Goal: Information Seeking & Learning: Learn about a topic

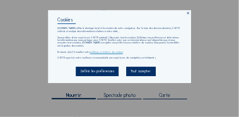
click at [137, 72] on div "Tout accepter" at bounding box center [141, 71] width 30 height 9
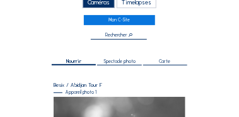
scroll to position [34, 0]
click at [116, 33] on input "text" at bounding box center [119, 36] width 56 height 6
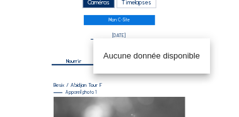
click at [135, 35] on input "[DATE]" at bounding box center [119, 36] width 56 height 6
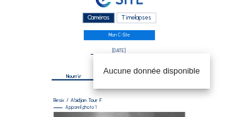
scroll to position [19, 0]
click at [132, 50] on input "[DATE]" at bounding box center [119, 51] width 56 height 6
type input "1"
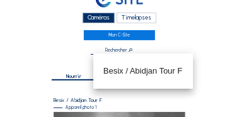
click at [106, 19] on div "Caméras" at bounding box center [98, 18] width 33 height 11
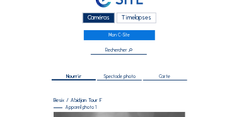
click at [138, 17] on div "Timelapses" at bounding box center [136, 18] width 40 height 11
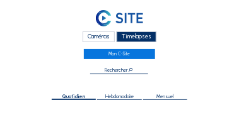
click at [105, 37] on div "Caméras" at bounding box center [98, 36] width 33 height 11
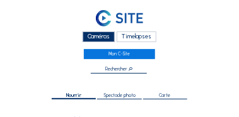
click at [106, 67] on input "text" at bounding box center [119, 70] width 56 height 6
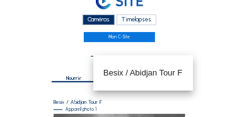
scroll to position [17, 0]
click at [89, 64] on div "Nourrir Spectacle photo Carte" at bounding box center [119, 77] width 145 height 35
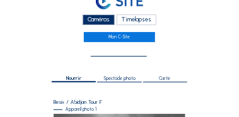
click at [108, 52] on input "text" at bounding box center [119, 53] width 56 height 6
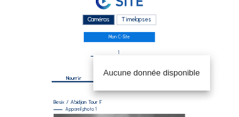
type input "1"
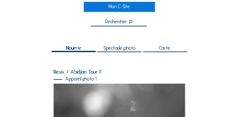
scroll to position [47, 0]
click at [75, 47] on span "Nourrir" at bounding box center [73, 48] width 15 height 5
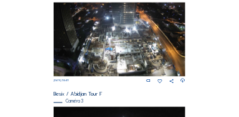
scroll to position [228, 0]
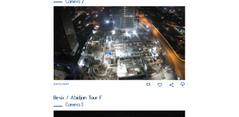
click at [127, 16] on img at bounding box center [120, 43] width 132 height 74
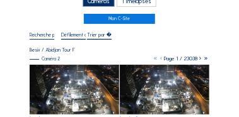
scroll to position [35, 0]
click at [103, 34] on div at bounding box center [99, 35] width 25 height 8
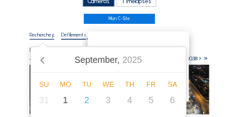
click at [45, 36] on input "text" at bounding box center [42, 34] width 25 height 6
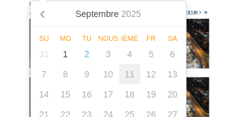
scroll to position [81, 0]
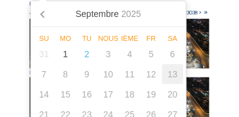
click at [170, 79] on div "13" at bounding box center [172, 74] width 21 height 20
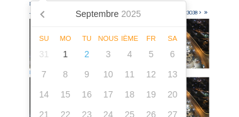
scroll to position [11, 0]
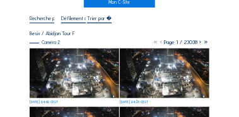
scroll to position [52, 0]
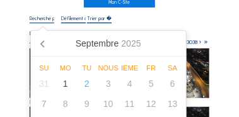
click at [50, 18] on input "text" at bounding box center [42, 18] width 25 height 6
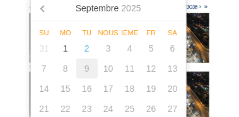
scroll to position [87, 0]
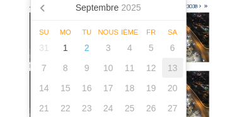
click at [172, 72] on div "13" at bounding box center [172, 68] width 21 height 20
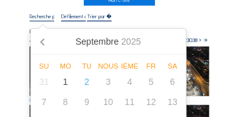
scroll to position [54, 0]
click at [43, 42] on icon at bounding box center [43, 41] width 20 height 20
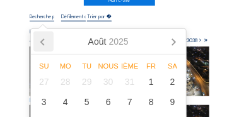
click at [43, 42] on icon at bounding box center [43, 41] width 20 height 20
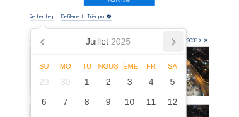
click at [174, 41] on icon at bounding box center [173, 42] width 3 height 6
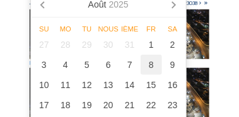
scroll to position [91, 0]
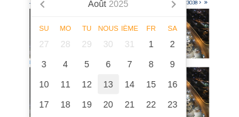
click at [110, 86] on div "13" at bounding box center [108, 84] width 21 height 20
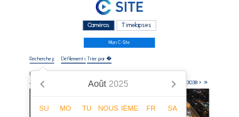
type input "[DATE] 04:38"
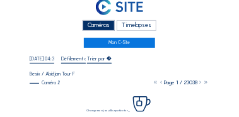
click at [170, 55] on div "[DATE] 04:38 Fullscreen" at bounding box center [119, 59] width 179 height 8
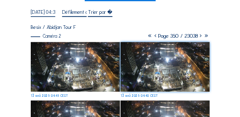
scroll to position [58, 0]
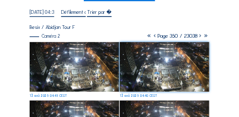
click at [74, 62] on img at bounding box center [74, 67] width 89 height 50
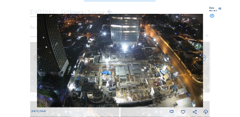
click at [36, 56] on icon at bounding box center [37, 59] width 7 height 8
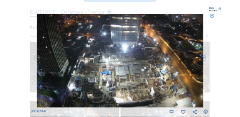
click at [36, 56] on icon at bounding box center [37, 59] width 7 height 8
click at [203, 56] on icon at bounding box center [203, 59] width 7 height 8
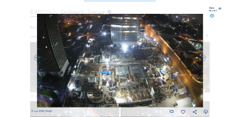
click at [203, 56] on icon at bounding box center [203, 59] width 7 height 8
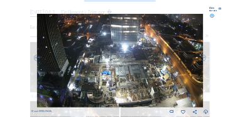
click at [203, 56] on icon at bounding box center [203, 59] width 7 height 8
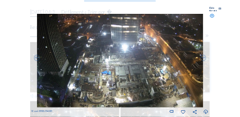
click at [203, 56] on icon at bounding box center [203, 59] width 7 height 8
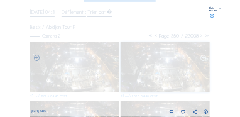
click at [203, 56] on icon at bounding box center [203, 59] width 7 height 8
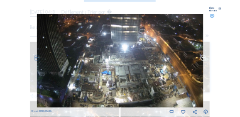
click at [203, 56] on icon at bounding box center [203, 59] width 7 height 8
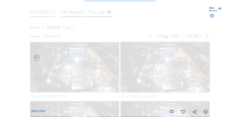
click at [203, 56] on icon at bounding box center [203, 59] width 7 height 8
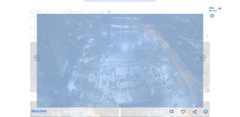
click at [179, 65] on img at bounding box center [120, 61] width 167 height 94
click at [186, 66] on img at bounding box center [120, 61] width 167 height 94
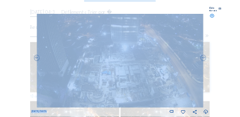
click at [186, 66] on img at bounding box center [120, 61] width 167 height 94
click at [187, 45] on img at bounding box center [120, 61] width 167 height 94
click at [171, 45] on img at bounding box center [120, 61] width 167 height 94
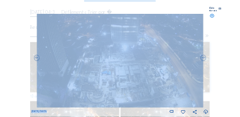
click at [171, 45] on img at bounding box center [120, 61] width 167 height 94
drag, startPoint x: 171, startPoint y: 45, endPoint x: 159, endPoint y: 45, distance: 12.0
click at [159, 45] on img at bounding box center [120, 61] width 167 height 94
click at [208, 37] on div "[DATE] 04:05" at bounding box center [120, 64] width 178 height 101
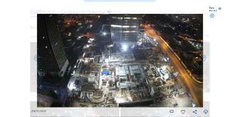
click at [208, 37] on div "[DATE] 04:05" at bounding box center [120, 64] width 178 height 101
drag, startPoint x: 208, startPoint y: 37, endPoint x: 208, endPoint y: 8, distance: 29.0
click at [220, 8] on icon at bounding box center [221, 10] width 3 height 4
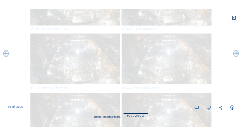
scroll to position [0, 0]
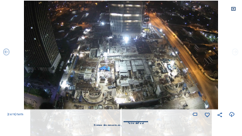
click at [234, 53] on icon at bounding box center [235, 52] width 8 height 8
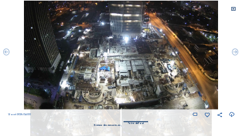
click at [234, 53] on icon at bounding box center [235, 52] width 8 height 8
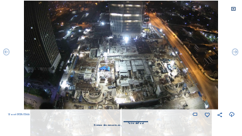
click at [234, 53] on icon at bounding box center [235, 52] width 8 height 8
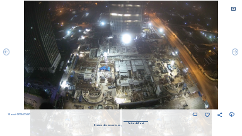
click at [234, 53] on icon at bounding box center [235, 52] width 8 height 8
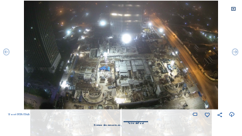
click at [234, 53] on icon at bounding box center [235, 52] width 8 height 8
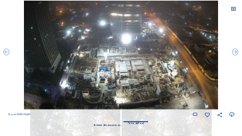
click at [234, 53] on icon at bounding box center [235, 52] width 8 height 8
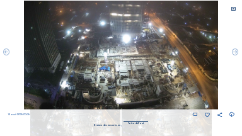
click at [234, 53] on icon at bounding box center [235, 52] width 8 height 8
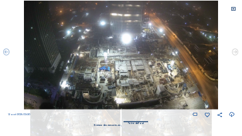
click at [234, 53] on icon at bounding box center [235, 52] width 8 height 8
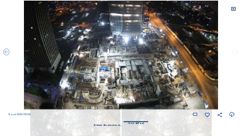
click at [237, 54] on icon at bounding box center [235, 52] width 8 height 8
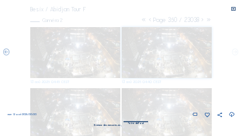
click at [237, 54] on icon at bounding box center [235, 52] width 8 height 8
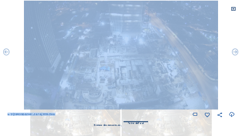
click at [237, 54] on icon at bounding box center [235, 52] width 8 height 8
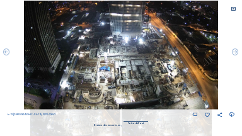
click at [237, 54] on icon at bounding box center [235, 52] width 8 height 8
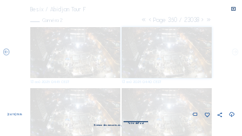
click at [237, 54] on icon at bounding box center [235, 52] width 8 height 8
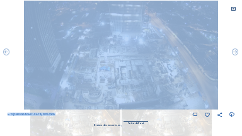
click at [237, 54] on icon at bounding box center [235, 52] width 8 height 8
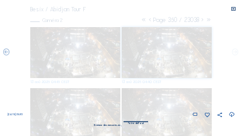
click at [237, 54] on icon at bounding box center [235, 52] width 8 height 8
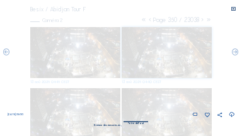
click at [237, 54] on icon at bounding box center [235, 52] width 8 height 8
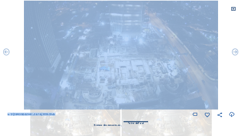
click at [237, 54] on icon at bounding box center [235, 52] width 8 height 8
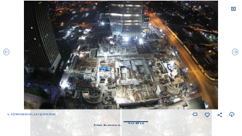
click at [237, 54] on icon at bounding box center [235, 52] width 8 height 8
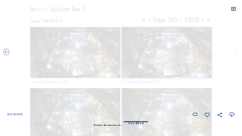
click at [237, 54] on icon at bounding box center [235, 52] width 8 height 8
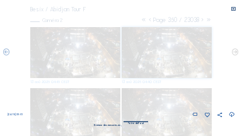
click at [237, 54] on icon at bounding box center [235, 52] width 8 height 8
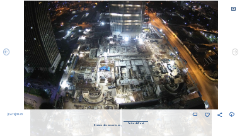
click at [237, 54] on icon at bounding box center [235, 52] width 8 height 8
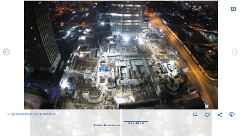
click at [237, 54] on icon at bounding box center [235, 52] width 8 height 8
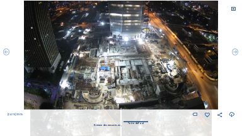
click at [237, 54] on div "Faites défiler pour voyager dans le temps | Appuyez sur le bouton 'Alt' + faite…" at bounding box center [121, 68] width 242 height 136
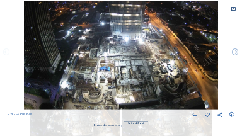
click at [8, 53] on icon at bounding box center [7, 52] width 8 height 8
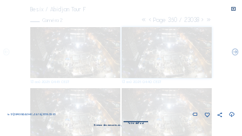
click at [8, 53] on icon at bounding box center [7, 52] width 8 height 8
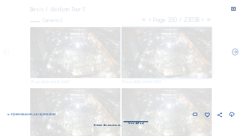
click at [8, 53] on icon at bounding box center [7, 52] width 8 height 8
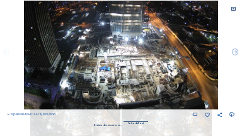
click at [8, 53] on icon at bounding box center [7, 52] width 8 height 8
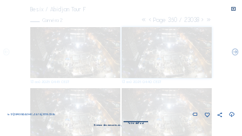
click at [8, 53] on icon at bounding box center [7, 52] width 8 height 8
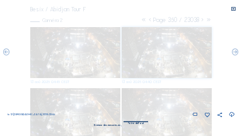
click at [8, 53] on icon at bounding box center [7, 52] width 8 height 8
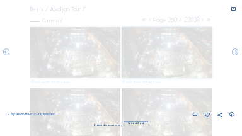
click at [8, 53] on icon at bounding box center [7, 52] width 8 height 8
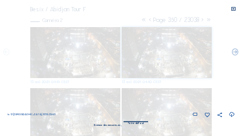
click at [8, 53] on icon at bounding box center [7, 52] width 8 height 8
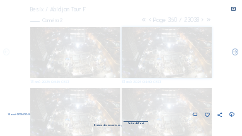
click at [8, 53] on icon at bounding box center [7, 52] width 8 height 8
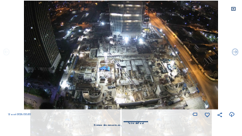
click at [8, 53] on icon at bounding box center [7, 52] width 8 height 8
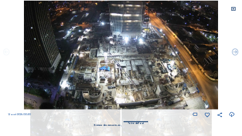
click at [8, 53] on icon at bounding box center [7, 52] width 8 height 8
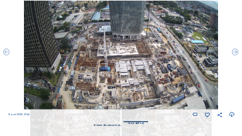
click at [8, 53] on icon at bounding box center [7, 52] width 8 height 8
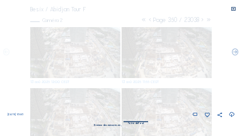
click at [8, 53] on icon at bounding box center [7, 52] width 8 height 8
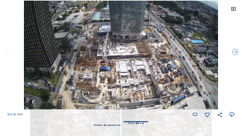
click at [7, 54] on icon at bounding box center [7, 52] width 8 height 8
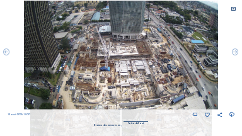
click at [7, 54] on icon at bounding box center [7, 52] width 8 height 8
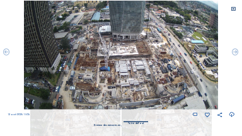
click at [7, 54] on icon at bounding box center [7, 52] width 8 height 8
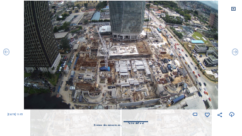
click at [7, 54] on icon at bounding box center [7, 52] width 8 height 8
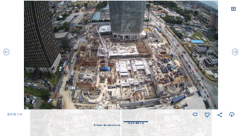
click at [7, 54] on icon at bounding box center [7, 52] width 8 height 8
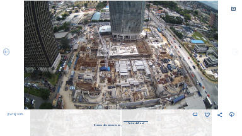
click at [235, 51] on icon at bounding box center [235, 52] width 8 height 8
click at [237, 52] on icon at bounding box center [235, 52] width 8 height 8
click at [236, 53] on icon at bounding box center [235, 52] width 8 height 8
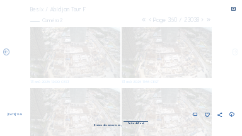
click at [236, 53] on icon at bounding box center [235, 52] width 8 height 8
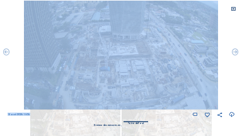
click at [236, 53] on icon at bounding box center [235, 52] width 8 height 8
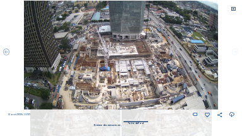
click at [236, 53] on icon at bounding box center [235, 52] width 8 height 8
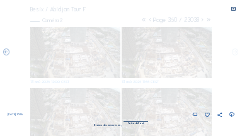
click at [236, 53] on icon at bounding box center [235, 52] width 8 height 8
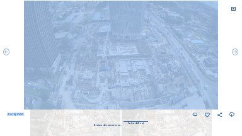
click at [236, 53] on icon at bounding box center [235, 52] width 8 height 8
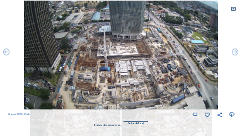
click at [236, 53] on icon at bounding box center [235, 52] width 8 height 8
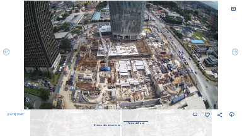
click at [236, 53] on icon at bounding box center [235, 52] width 8 height 8
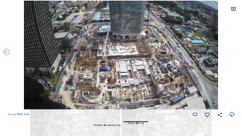
click at [234, 54] on icon at bounding box center [235, 52] width 8 height 8
click at [6, 53] on icon at bounding box center [7, 52] width 8 height 8
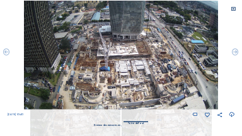
click at [6, 53] on icon at bounding box center [7, 52] width 8 height 8
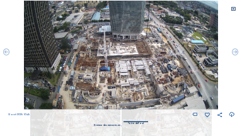
click at [6, 53] on icon at bounding box center [7, 52] width 8 height 8
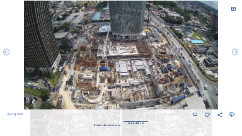
click at [6, 53] on icon at bounding box center [7, 52] width 8 height 8
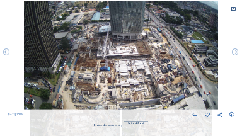
click at [6, 53] on icon at bounding box center [7, 52] width 8 height 8
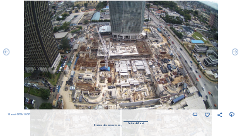
click at [6, 53] on icon at bounding box center [7, 52] width 8 height 8
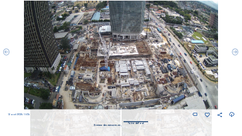
click at [6, 53] on icon at bounding box center [7, 52] width 8 height 8
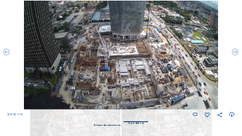
click at [6, 53] on icon at bounding box center [7, 52] width 8 height 8
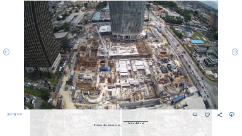
click at [6, 53] on icon at bounding box center [7, 52] width 8 height 8
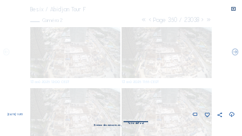
click at [6, 53] on icon at bounding box center [7, 52] width 8 height 8
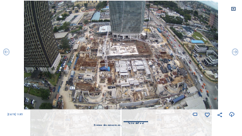
click at [6, 53] on icon at bounding box center [7, 52] width 8 height 8
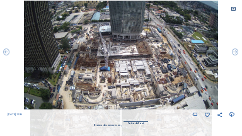
click at [6, 53] on icon at bounding box center [7, 52] width 8 height 8
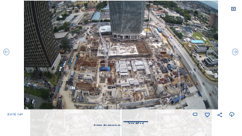
click at [6, 53] on icon at bounding box center [7, 52] width 8 height 8
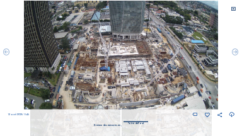
click at [6, 53] on icon at bounding box center [7, 52] width 8 height 8
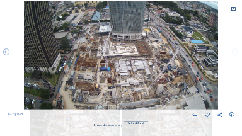
click at [236, 54] on icon at bounding box center [235, 52] width 8 height 8
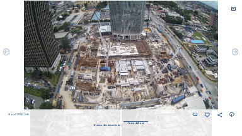
click at [236, 54] on icon at bounding box center [235, 52] width 8 height 8
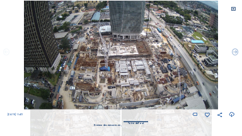
click at [8, 54] on icon at bounding box center [7, 52] width 8 height 8
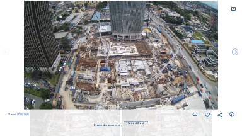
click at [8, 54] on icon at bounding box center [7, 52] width 8 height 8
click at [7, 52] on icon at bounding box center [7, 52] width 8 height 8
click at [6, 52] on icon at bounding box center [7, 52] width 8 height 8
click at [6, 53] on icon at bounding box center [7, 52] width 8 height 8
click at [6, 54] on icon at bounding box center [7, 52] width 8 height 8
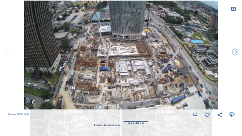
click at [6, 54] on icon at bounding box center [7, 52] width 8 height 8
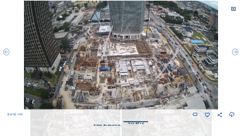
click at [6, 54] on icon at bounding box center [7, 52] width 8 height 8
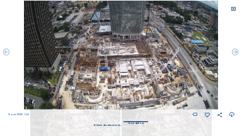
click at [6, 54] on icon at bounding box center [7, 52] width 8 height 8
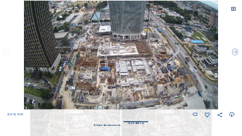
click at [6, 54] on icon at bounding box center [7, 52] width 8 height 8
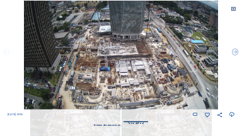
click at [7, 54] on icon at bounding box center [7, 52] width 8 height 8
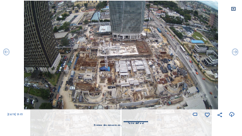
click at [7, 54] on icon at bounding box center [7, 52] width 8 height 8
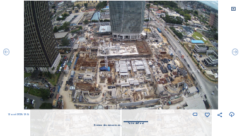
click at [7, 54] on icon at bounding box center [7, 52] width 8 height 8
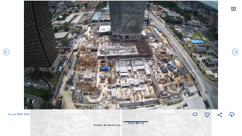
click at [7, 54] on icon at bounding box center [7, 52] width 8 height 8
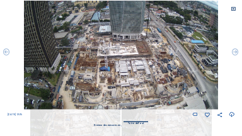
click at [7, 54] on icon at bounding box center [7, 52] width 8 height 8
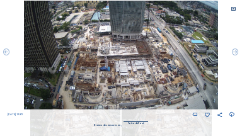
click at [7, 54] on icon at bounding box center [7, 52] width 8 height 8
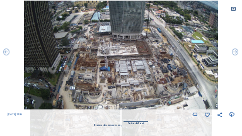
click at [7, 54] on icon at bounding box center [7, 52] width 8 height 8
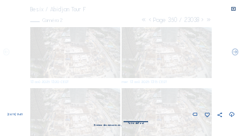
click at [7, 54] on icon at bounding box center [7, 52] width 8 height 8
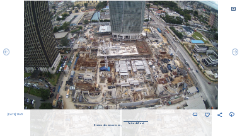
click at [7, 54] on icon at bounding box center [7, 52] width 8 height 8
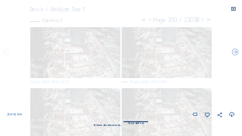
click at [7, 54] on icon at bounding box center [7, 52] width 8 height 8
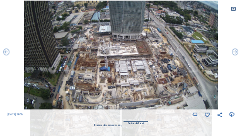
click at [7, 54] on icon at bounding box center [7, 52] width 8 height 8
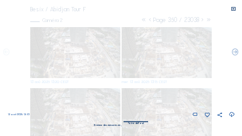
click at [7, 54] on icon at bounding box center [7, 52] width 8 height 8
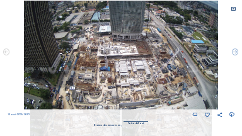
click at [7, 54] on icon at bounding box center [7, 52] width 8 height 8
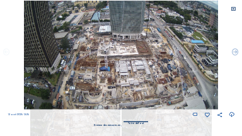
click at [6, 52] on icon at bounding box center [7, 52] width 8 height 8
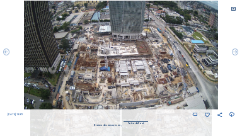
click at [6, 52] on icon at bounding box center [7, 52] width 8 height 8
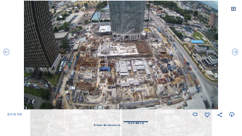
click at [6, 52] on icon at bounding box center [7, 52] width 8 height 8
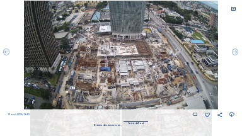
click at [6, 52] on icon at bounding box center [7, 52] width 8 height 8
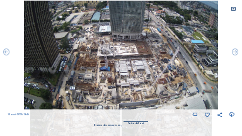
click at [6, 52] on icon at bounding box center [7, 52] width 8 height 8
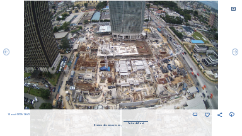
click at [6, 52] on icon at bounding box center [7, 52] width 8 height 8
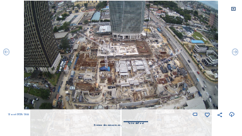
click at [6, 52] on icon at bounding box center [7, 52] width 8 height 8
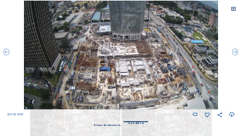
click at [6, 52] on icon at bounding box center [7, 52] width 8 height 8
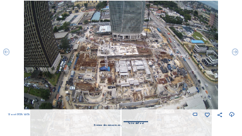
click at [6, 52] on icon at bounding box center [7, 52] width 8 height 8
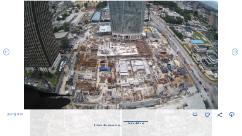
click at [6, 52] on icon at bounding box center [7, 52] width 8 height 8
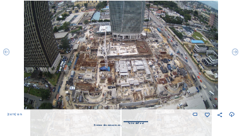
click at [6, 52] on icon at bounding box center [7, 52] width 8 height 8
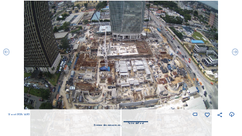
click at [6, 52] on icon at bounding box center [7, 52] width 8 height 8
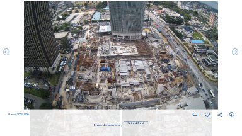
click at [6, 52] on icon at bounding box center [7, 52] width 8 height 8
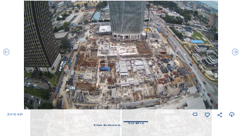
click at [6, 52] on icon at bounding box center [7, 52] width 8 height 8
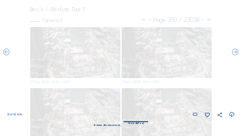
click at [6, 52] on div "Faites défiler pour voyager dans le temps | Appuyez sur le bouton 'Alt' + faite…" at bounding box center [121, 68] width 242 height 136
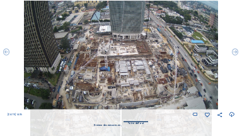
click at [6, 52] on icon at bounding box center [7, 52] width 8 height 8
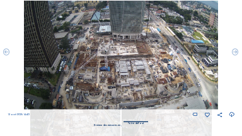
click at [6, 52] on icon at bounding box center [7, 52] width 8 height 8
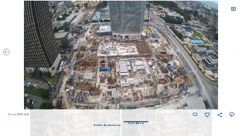
click at [235, 55] on icon at bounding box center [235, 52] width 8 height 8
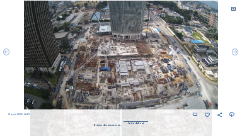
click at [235, 55] on icon at bounding box center [235, 52] width 8 height 8
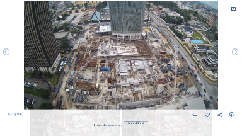
click at [235, 55] on icon at bounding box center [235, 52] width 8 height 8
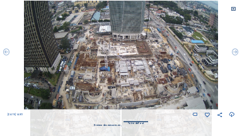
click at [235, 55] on icon at bounding box center [235, 52] width 8 height 8
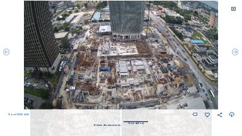
click at [235, 55] on icon at bounding box center [235, 52] width 8 height 8
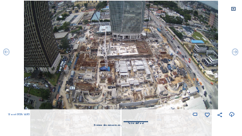
click at [235, 55] on icon at bounding box center [235, 52] width 8 height 8
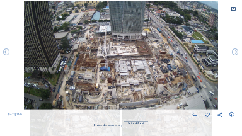
click at [235, 55] on icon at bounding box center [235, 52] width 8 height 8
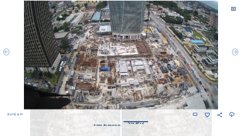
click at [235, 55] on icon at bounding box center [235, 52] width 8 height 8
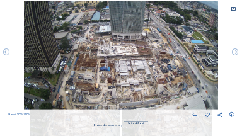
click at [235, 55] on icon at bounding box center [235, 52] width 8 height 8
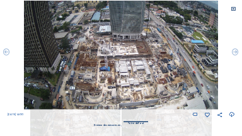
click at [235, 55] on icon at bounding box center [235, 52] width 8 height 8
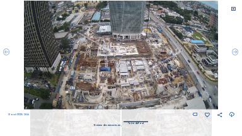
click at [235, 55] on icon at bounding box center [235, 52] width 8 height 8
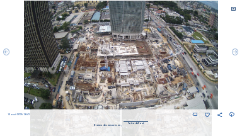
click at [235, 55] on icon at bounding box center [235, 52] width 8 height 8
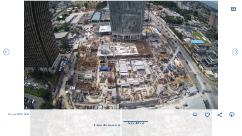
click at [235, 55] on icon at bounding box center [235, 52] width 8 height 8
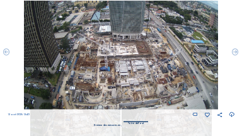
click at [235, 55] on icon at bounding box center [235, 52] width 8 height 8
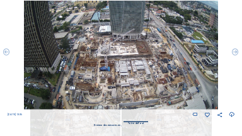
click at [235, 55] on icon at bounding box center [235, 52] width 8 height 8
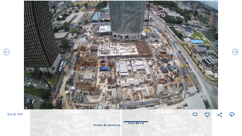
click at [235, 55] on icon at bounding box center [235, 52] width 8 height 8
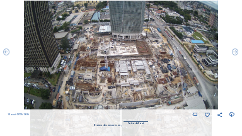
click at [235, 55] on icon at bounding box center [235, 52] width 8 height 8
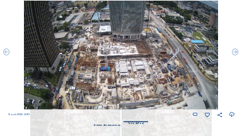
click at [235, 55] on icon at bounding box center [235, 52] width 8 height 8
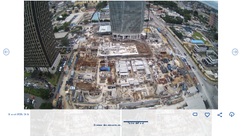
click at [235, 55] on icon at bounding box center [235, 52] width 8 height 8
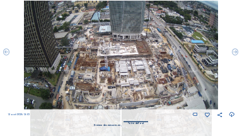
click at [235, 55] on icon at bounding box center [235, 52] width 8 height 8
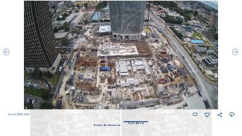
click at [235, 55] on icon at bounding box center [235, 52] width 8 height 8
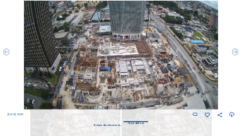
click at [235, 55] on icon at bounding box center [235, 52] width 8 height 8
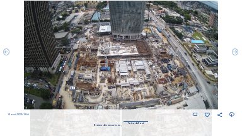
click at [235, 55] on icon at bounding box center [235, 52] width 8 height 8
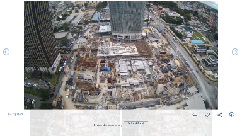
click at [235, 55] on icon at bounding box center [235, 52] width 8 height 8
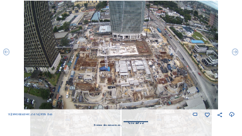
click at [235, 55] on icon at bounding box center [235, 52] width 8 height 8
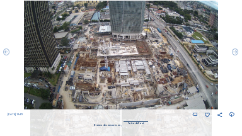
click at [235, 55] on icon at bounding box center [235, 52] width 8 height 8
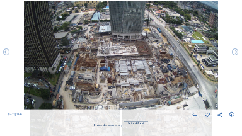
click at [235, 55] on icon at bounding box center [235, 52] width 8 height 8
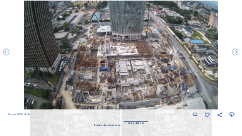
drag, startPoint x: 180, startPoint y: 31, endPoint x: 216, endPoint y: 80, distance: 60.8
click at [216, 80] on img at bounding box center [120, 55] width 193 height 109
click at [233, 54] on icon at bounding box center [235, 52] width 8 height 8
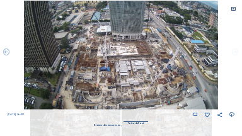
click at [234, 54] on icon at bounding box center [235, 52] width 8 height 8
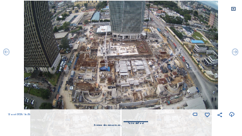
click at [234, 54] on icon at bounding box center [235, 52] width 8 height 8
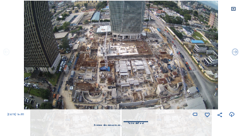
click at [6, 52] on icon at bounding box center [7, 52] width 8 height 8
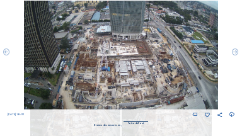
click at [6, 52] on icon at bounding box center [7, 52] width 8 height 8
